Goal: Information Seeking & Learning: Check status

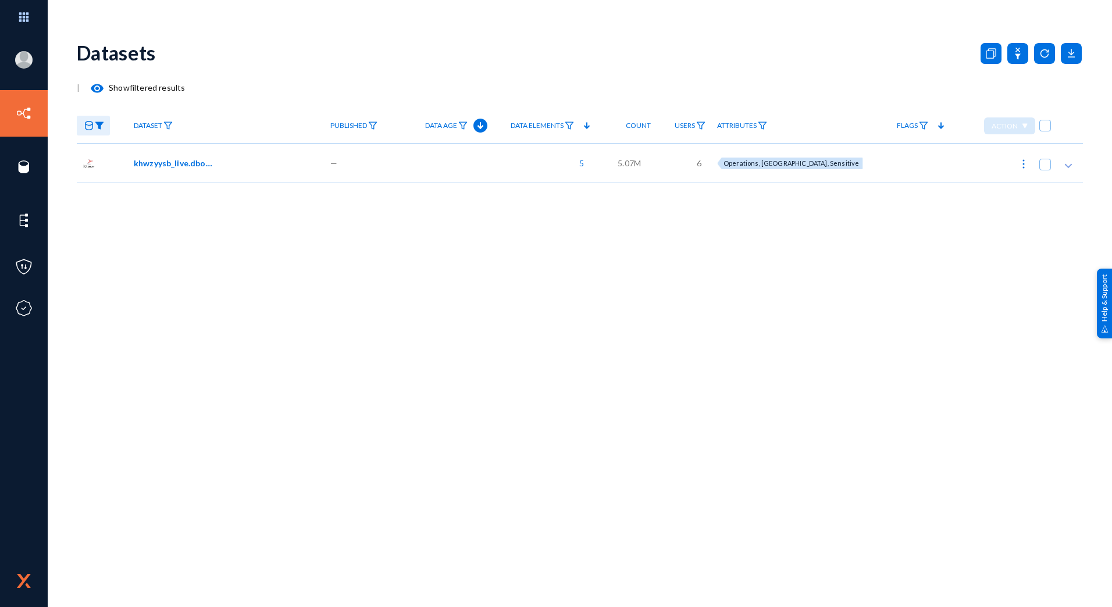
click at [187, 165] on span "khwzyysb_live.dbo.custom_bh_res_clean_data_gg" at bounding box center [173, 163] width 79 height 12
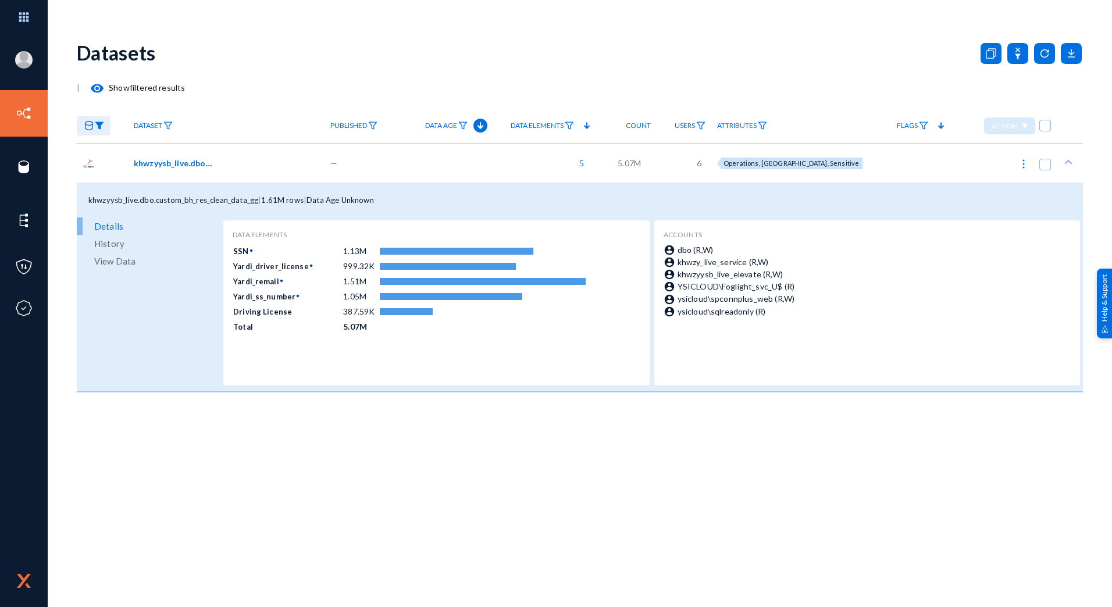
click at [116, 244] on span "History" at bounding box center [109, 243] width 30 height 17
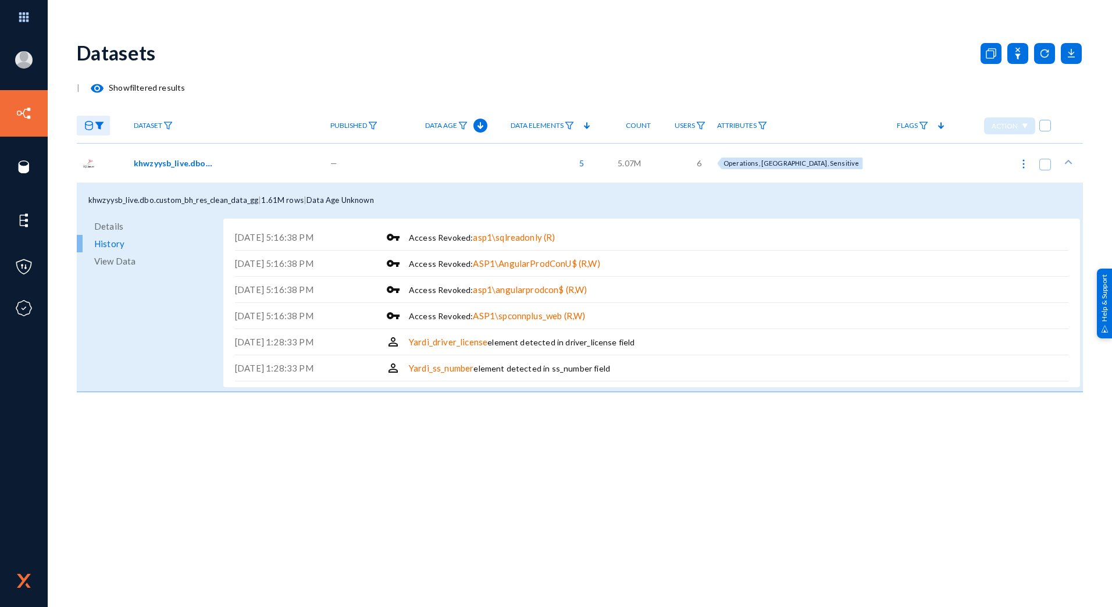
click at [114, 256] on span "View Data" at bounding box center [114, 260] width 41 height 17
